Goal: Task Accomplishment & Management: Manage account settings

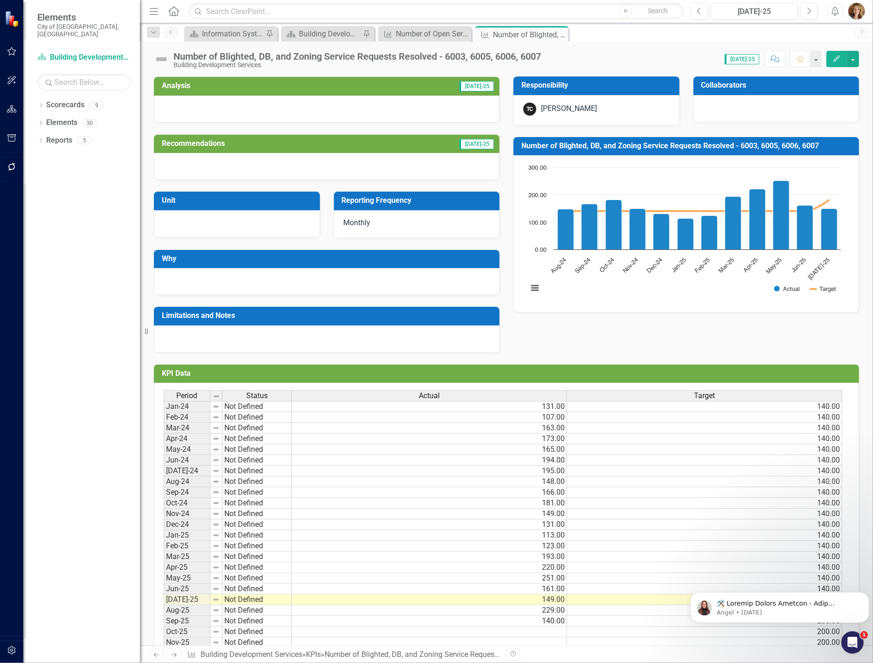
click at [249, 627] on td "Not Defined" at bounding box center [256, 621] width 69 height 11
click at [169, 623] on td "Sep-25" at bounding box center [187, 621] width 47 height 11
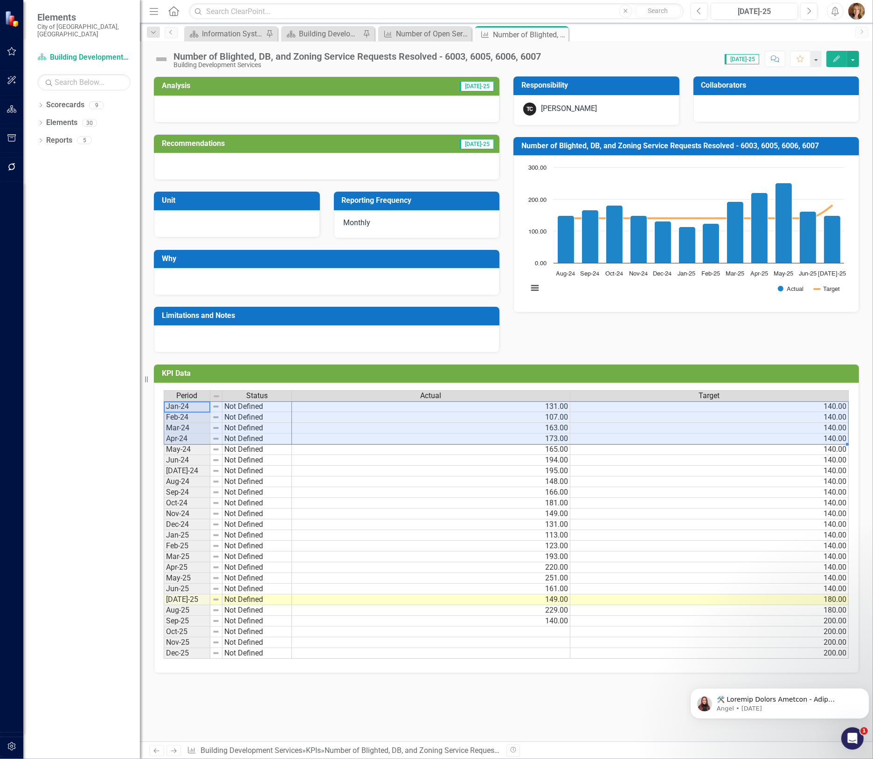
scroll to position [0, 6]
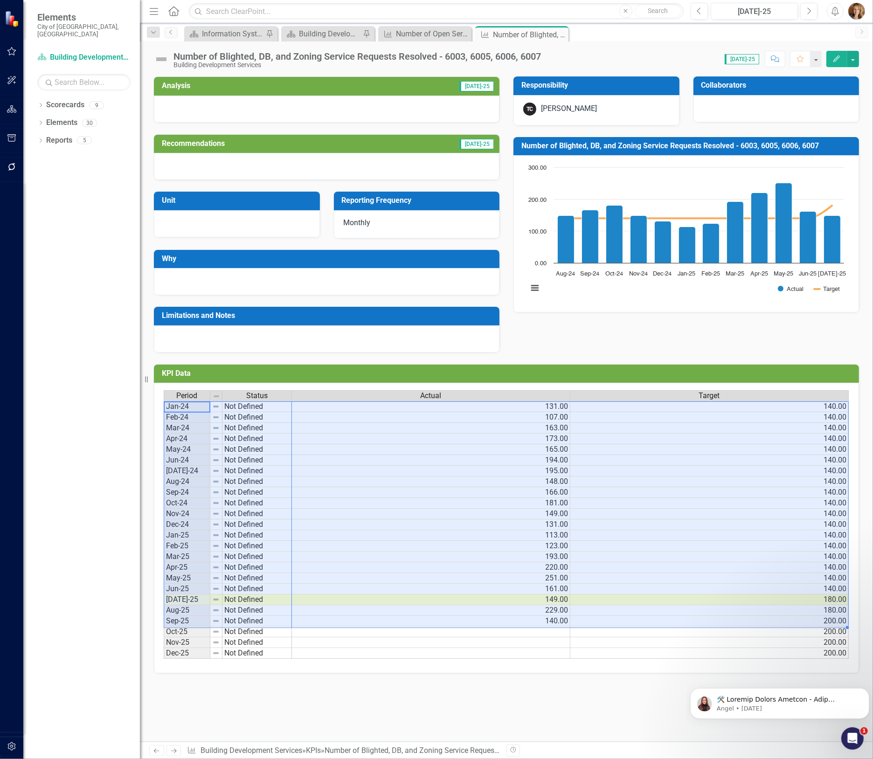
drag, startPoint x: 186, startPoint y: 410, endPoint x: 739, endPoint y: 623, distance: 592.4
click at [739, 623] on div "Period Status Actual Target Jan-24 Not Defined 131.00 140.00 Feb-24 Not Defined…" at bounding box center [506, 524] width 685 height 269
click at [528, 36] on div "Number of Blighted, DB, and Zoning Service Requests Resolved - 6003, 6005, 6006…" at bounding box center [518, 35] width 50 height 12
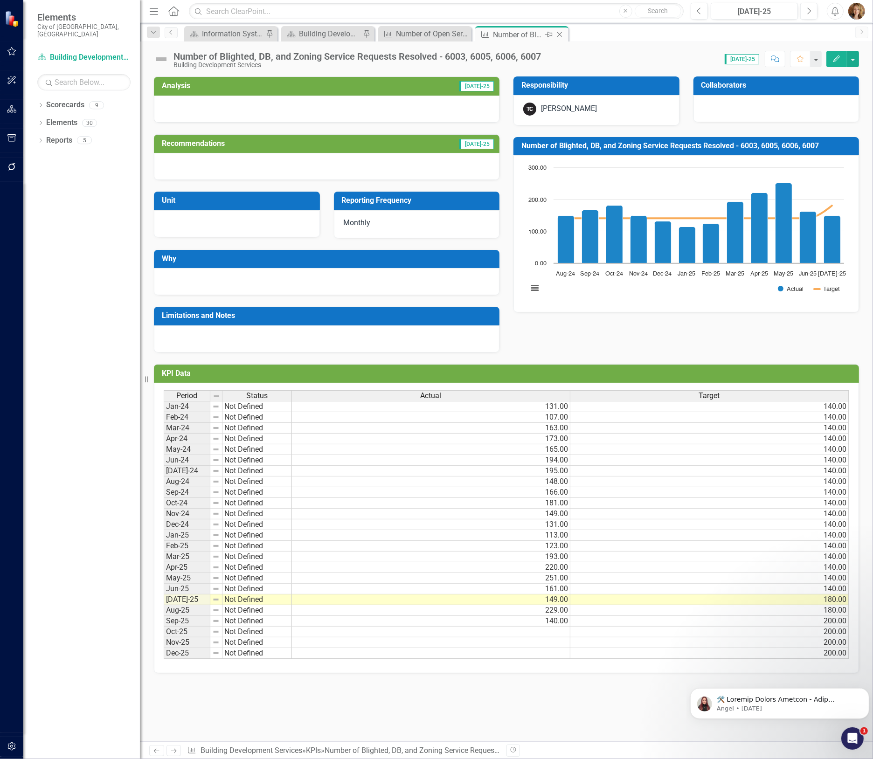
click at [562, 33] on icon "Close" at bounding box center [559, 34] width 9 height 7
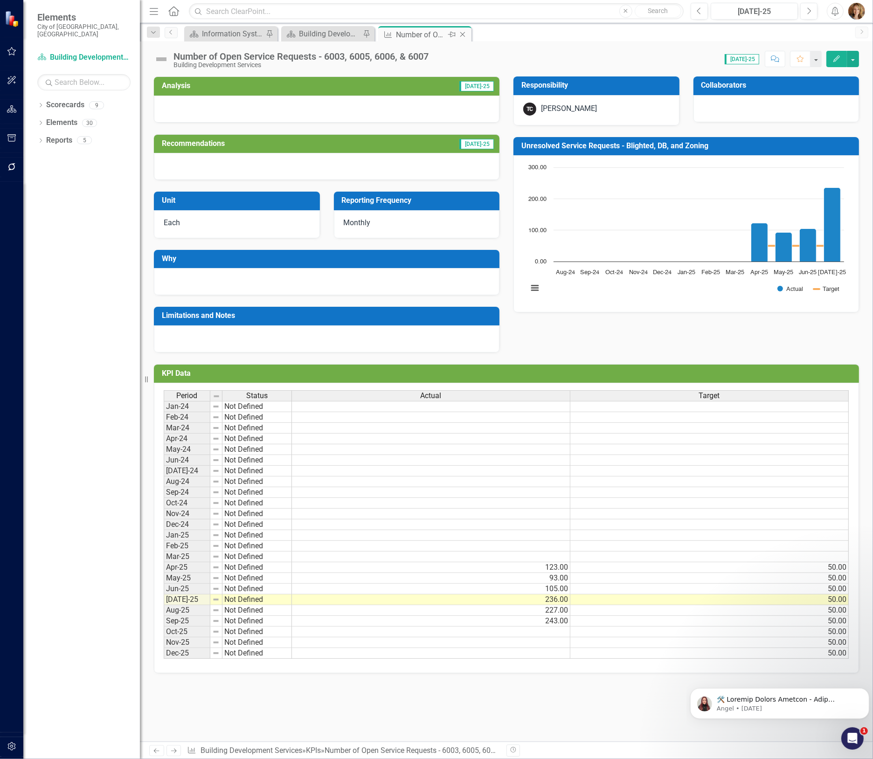
click at [409, 35] on div "Number of Open Service Requests - 6003, 6005, 6006, & 6007" at bounding box center [421, 35] width 50 height 12
click at [445, 51] on div "Score: N/A [DATE]-25 Completed Comment Favorite Edit" at bounding box center [646, 59] width 426 height 16
click at [417, 59] on div "Number of Open Service Requests - 6003, 6005, 6006, & 6007" at bounding box center [300, 56] width 255 height 10
click at [840, 57] on button "Edit" at bounding box center [836, 59] width 21 height 16
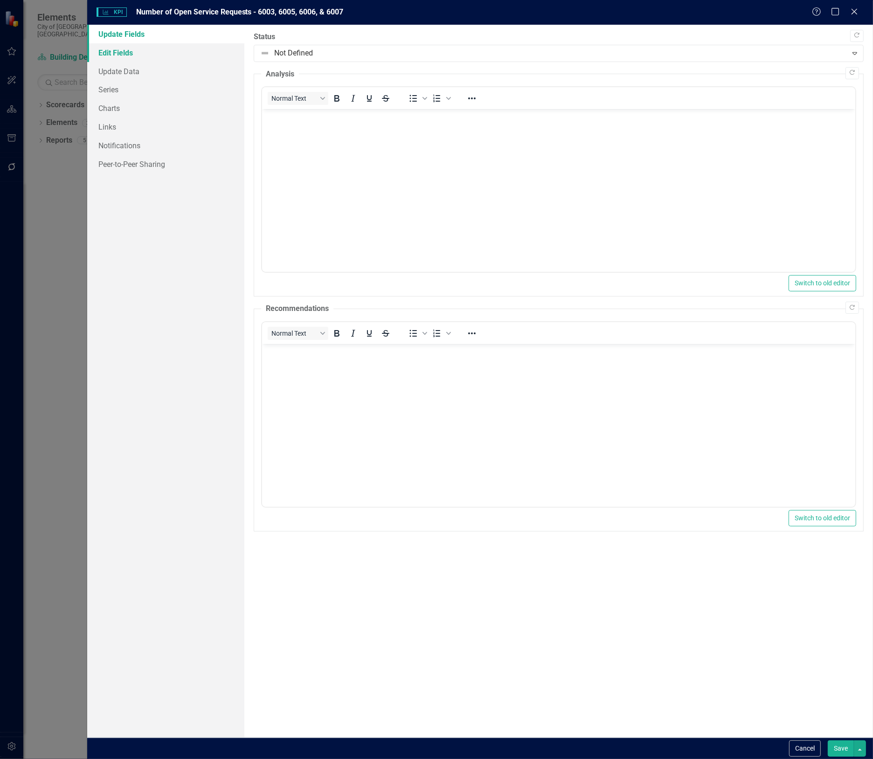
click at [118, 52] on link "Edit Fields" at bounding box center [165, 52] width 157 height 19
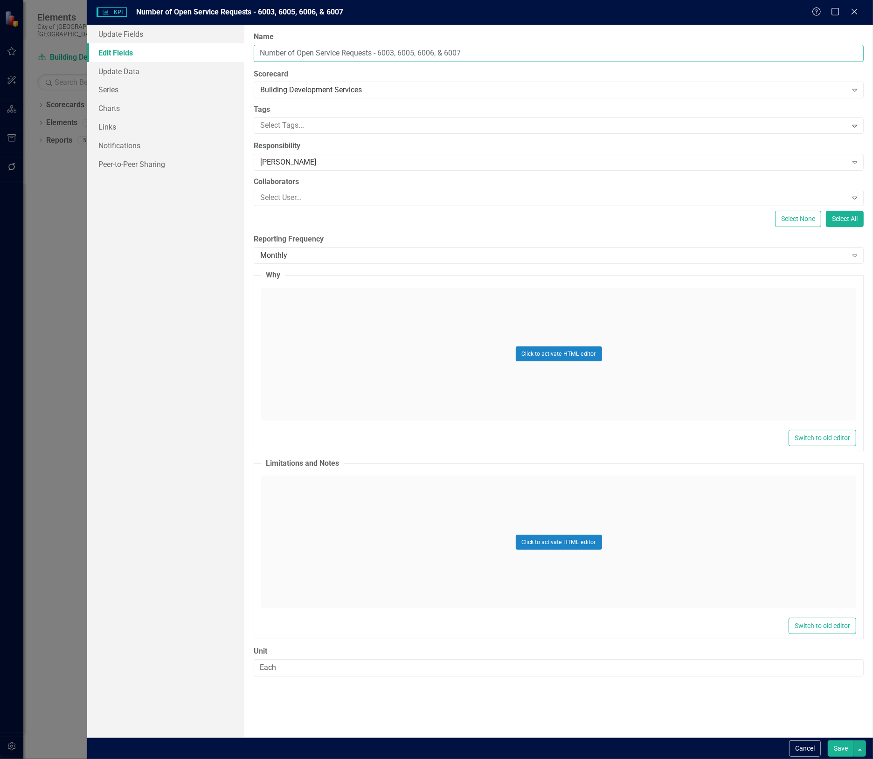
click at [497, 48] on input "Number of Open Service Requests - 6003, 6005, 6006, & 6007" at bounding box center [559, 53] width 610 height 17
click at [119, 72] on link "Update Data" at bounding box center [165, 71] width 157 height 19
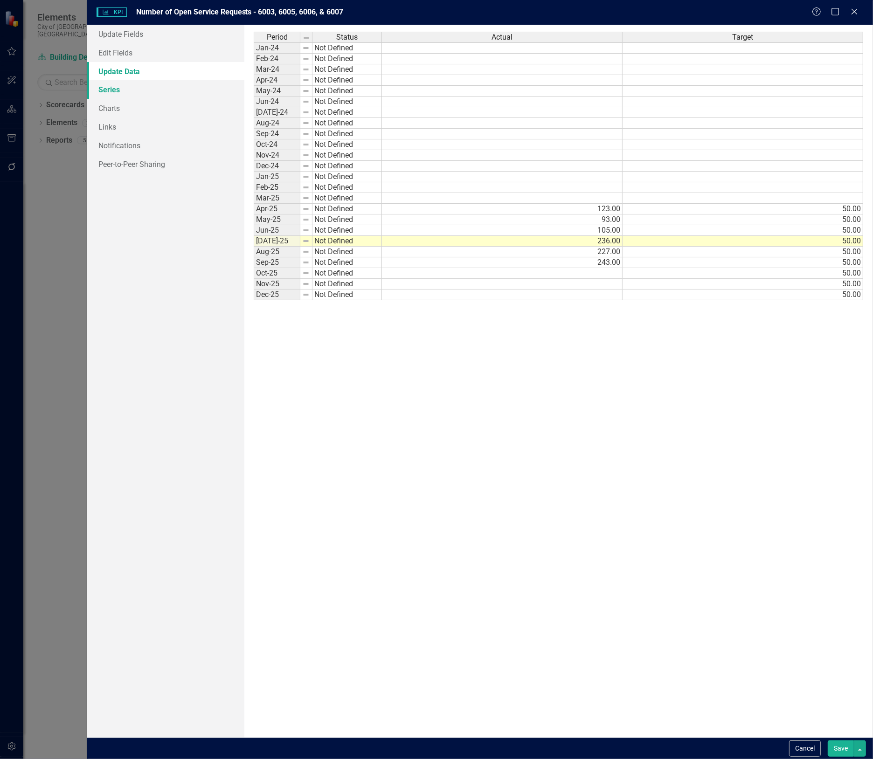
click at [108, 89] on link "Series" at bounding box center [165, 89] width 157 height 19
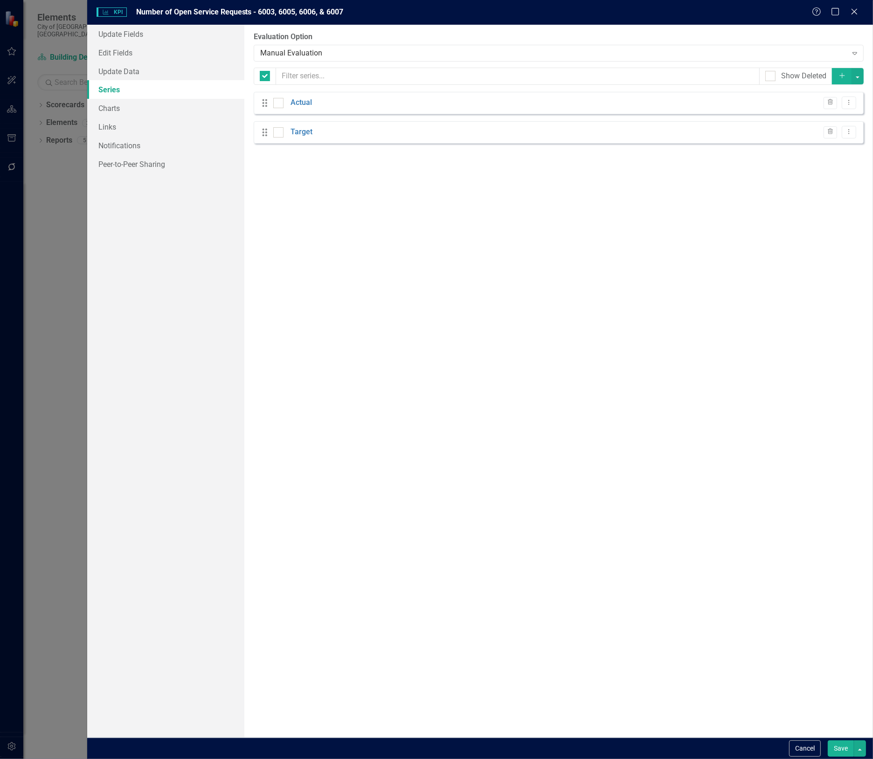
checkbox input "false"
click at [105, 106] on link "Charts" at bounding box center [165, 108] width 157 height 19
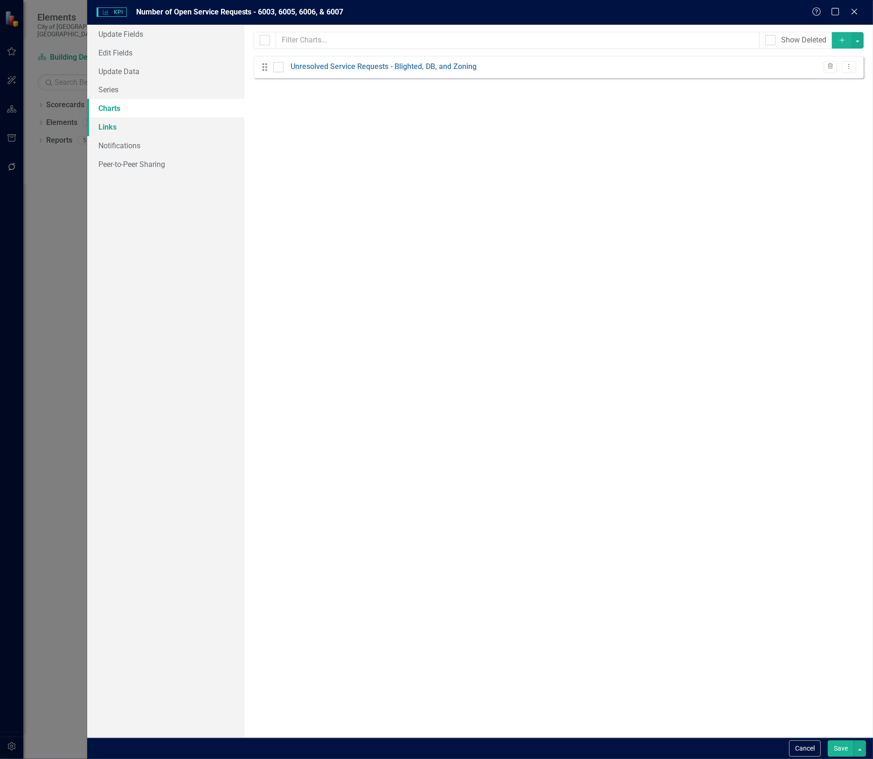
click at [105, 125] on link "Links" at bounding box center [165, 126] width 157 height 19
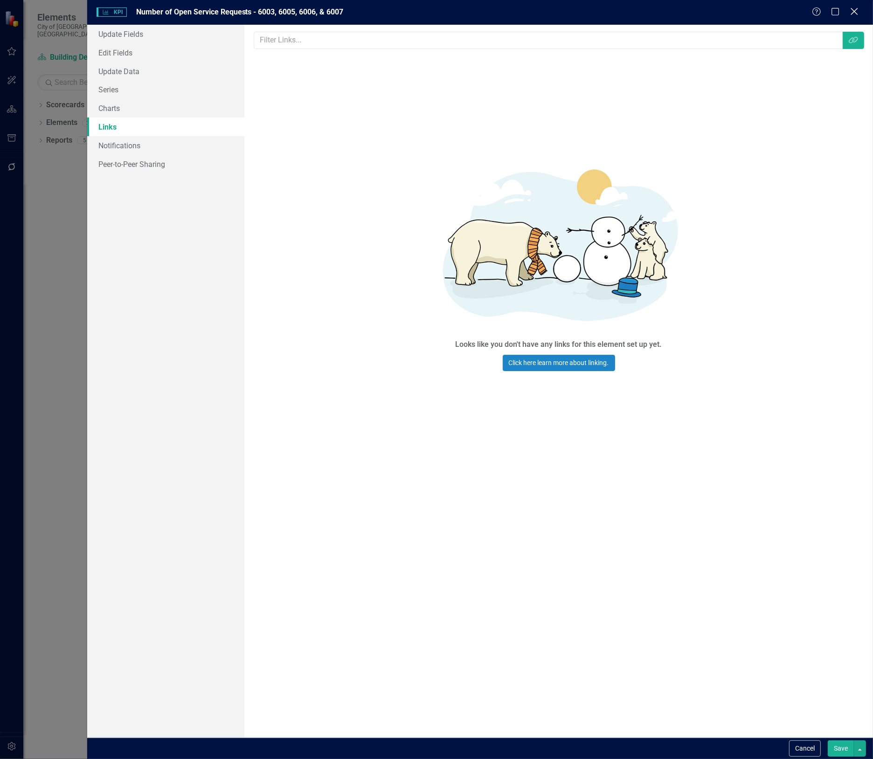
click at [852, 12] on icon "Close" at bounding box center [854, 11] width 12 height 9
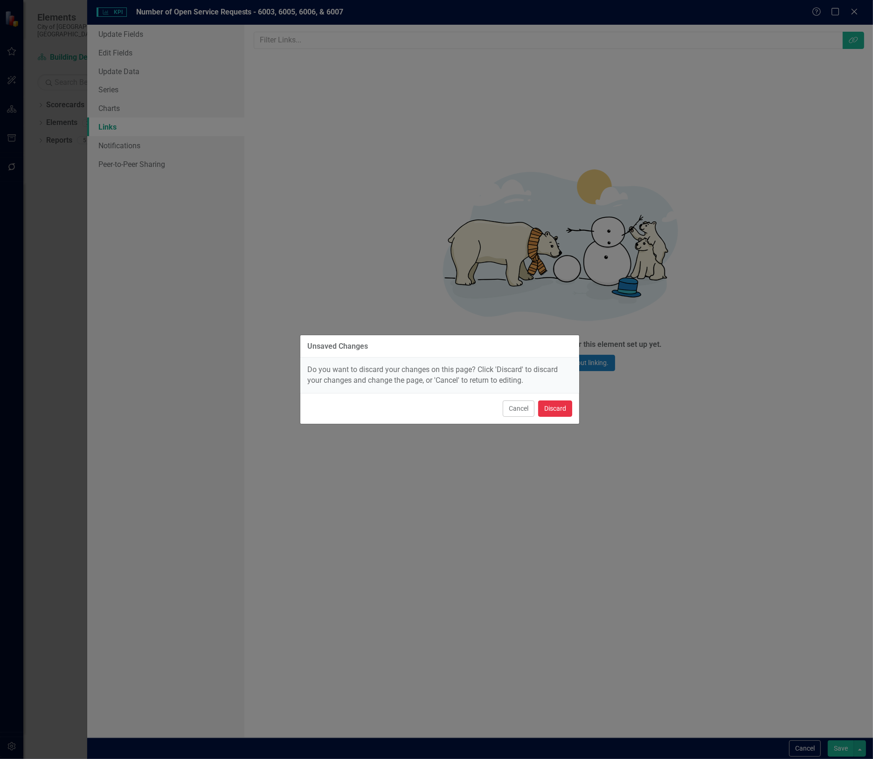
click at [548, 409] on button "Discard" at bounding box center [555, 408] width 34 height 16
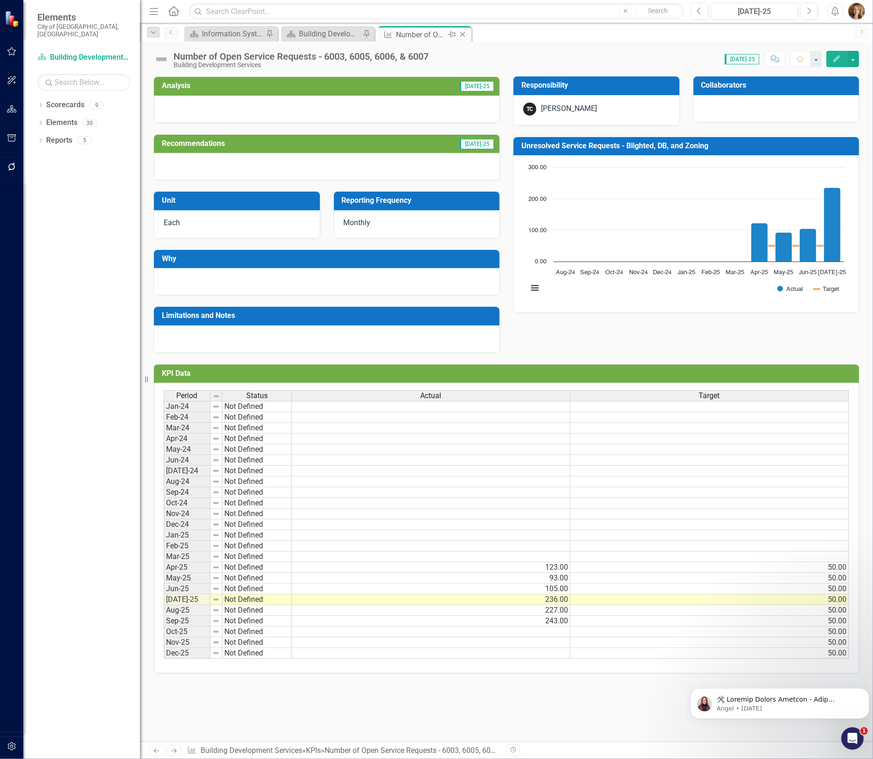
click at [463, 34] on icon at bounding box center [462, 34] width 5 height 5
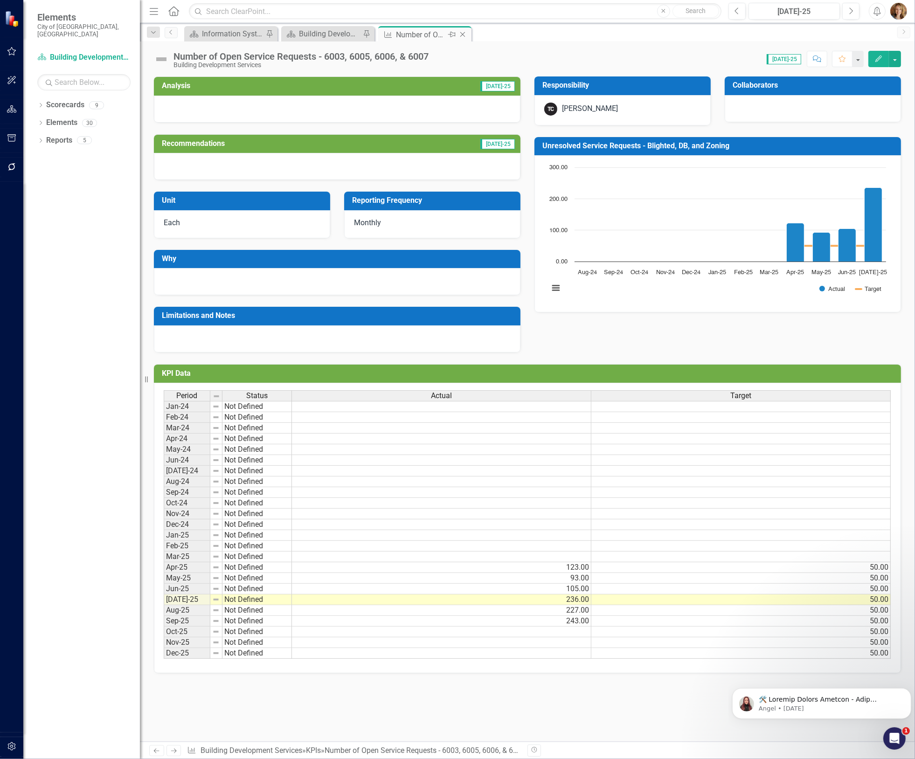
click at [462, 35] on icon at bounding box center [462, 34] width 5 height 5
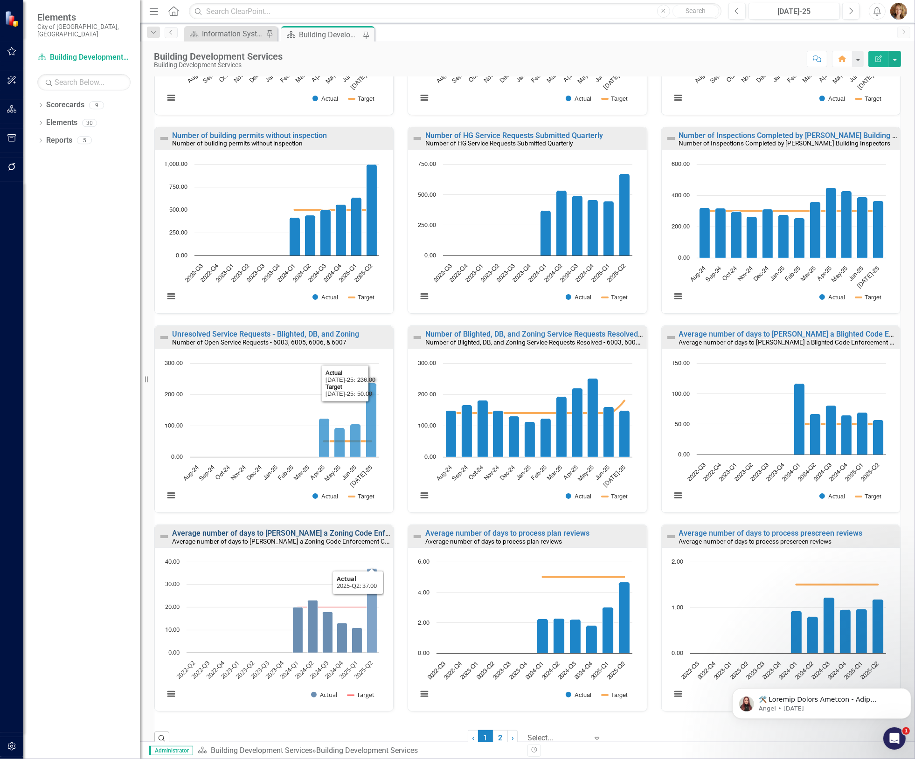
scroll to position [276, 0]
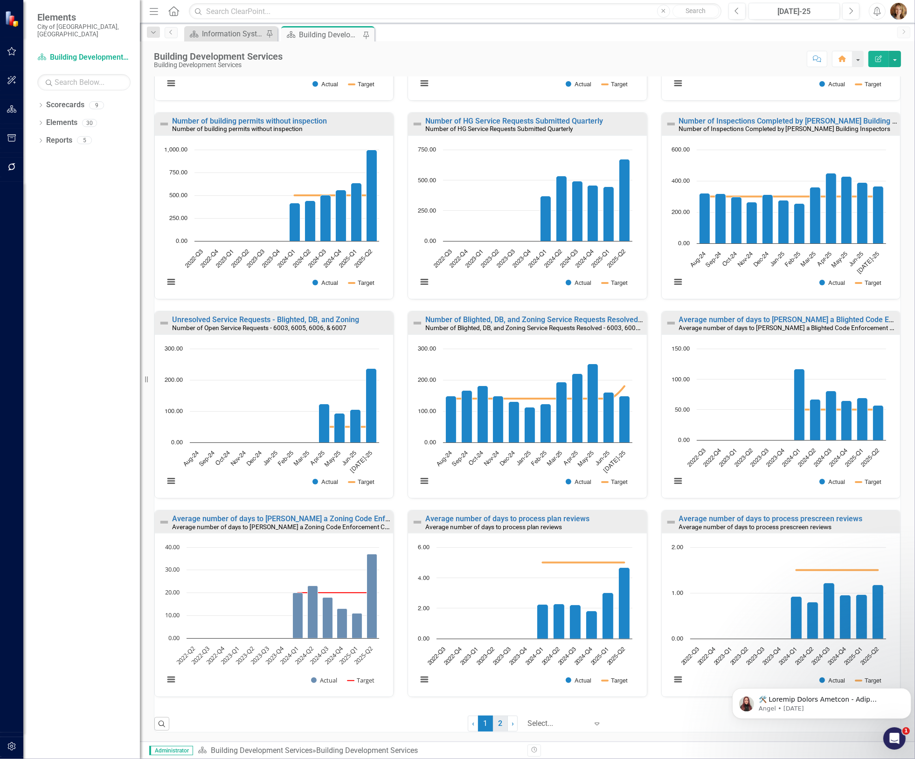
click at [495, 723] on link "2" at bounding box center [500, 724] width 15 height 16
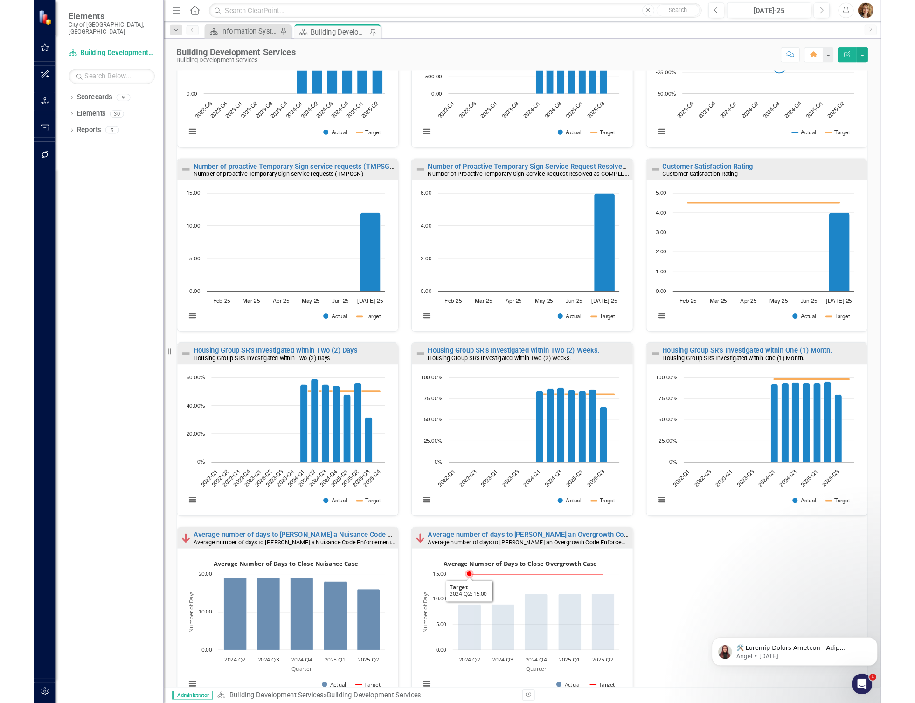
scroll to position [220, 0]
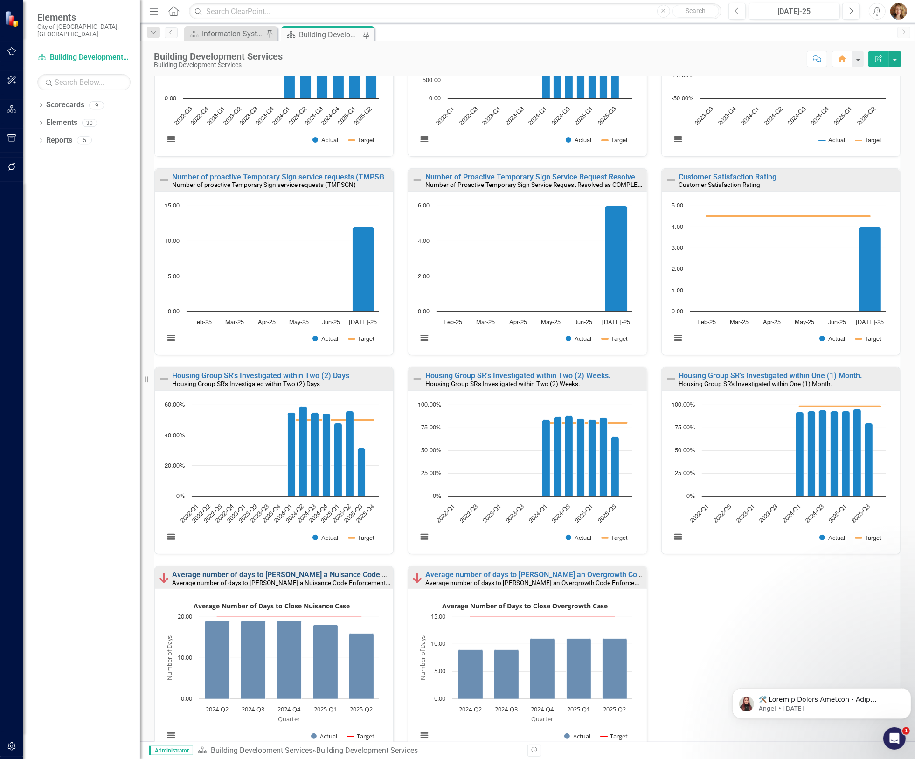
click at [329, 573] on link "Average number of days to [PERSON_NAME] a Nuisance Code Enforcement Case - Nuis…" at bounding box center [327, 574] width 310 height 9
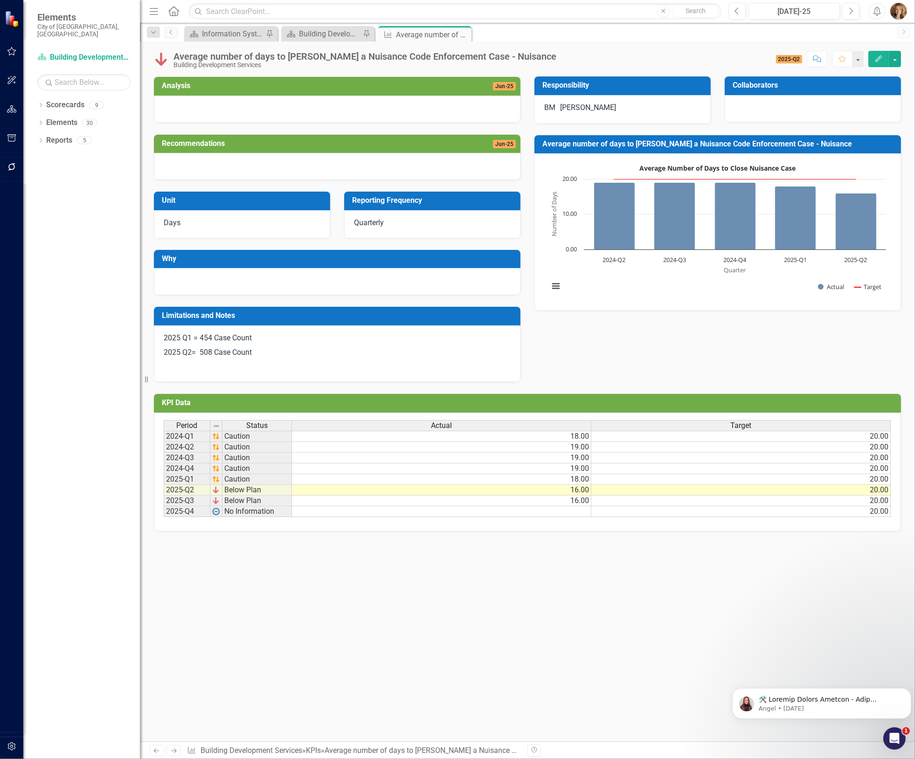
click at [208, 355] on p "2025 Q2= 508 Case Count" at bounding box center [337, 352] width 347 height 14
click at [510, 56] on div "Average number of days to [PERSON_NAME] a Nuisance Code Enforcement Case - Nuis…" at bounding box center [364, 56] width 383 height 10
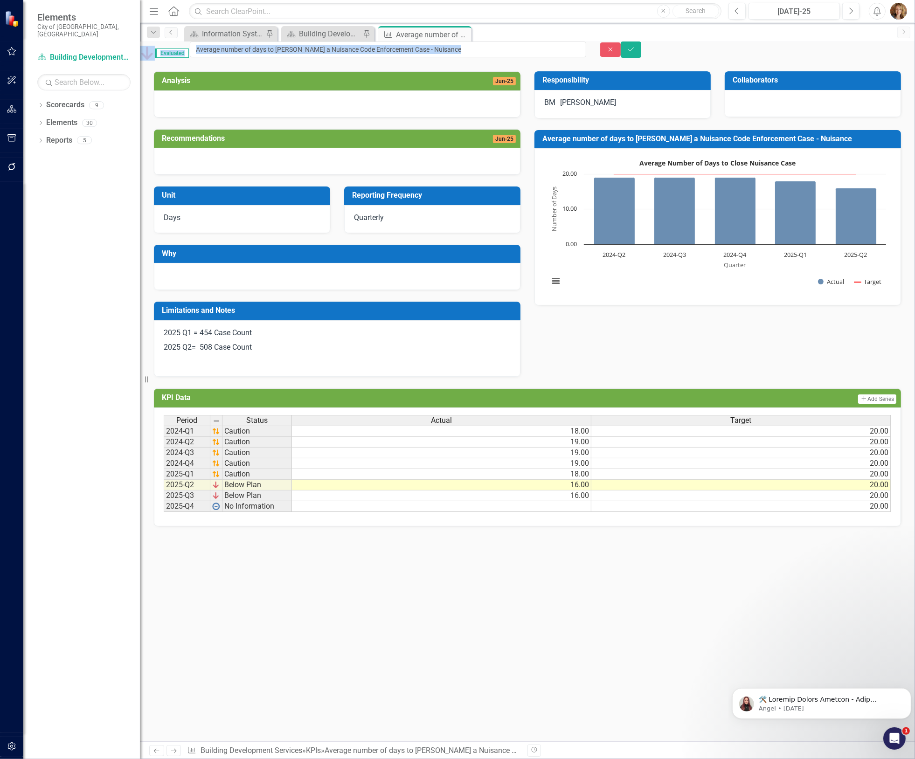
drag, startPoint x: 510, startPoint y: 56, endPoint x: 239, endPoint y: 56, distance: 270.9
drag, startPoint x: 504, startPoint y: 59, endPoint x: 216, endPoint y: 57, distance: 287.7
click at [216, 57] on input "Average number of days to [PERSON_NAME] a Nuisance Code Enforcement Case - Nuis…" at bounding box center [388, 49] width 396 height 16
click at [621, 57] on button "Close" at bounding box center [610, 49] width 21 height 14
